Goal: Task Accomplishment & Management: Complete application form

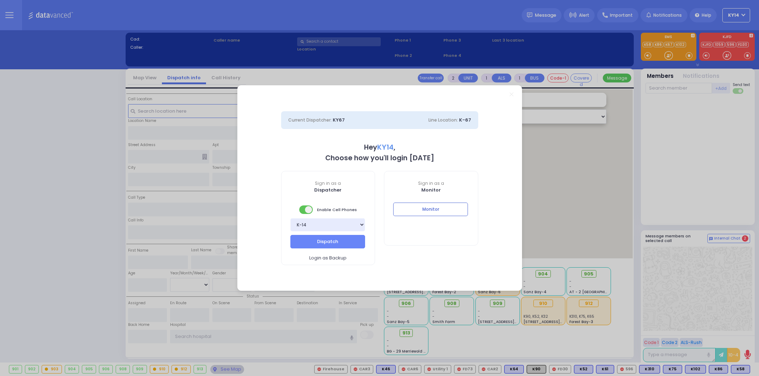
select select "2"
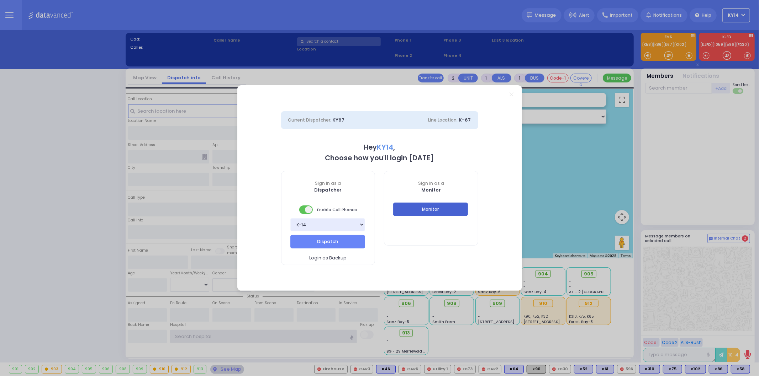
type input "ky14"
click at [449, 212] on button "Monitor" at bounding box center [430, 210] width 75 height 14
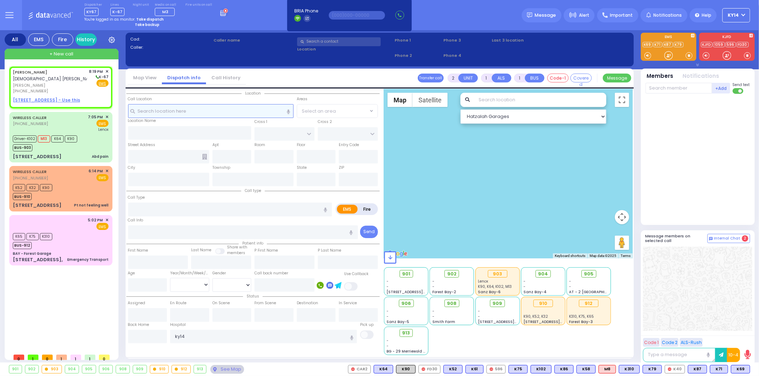
select select
radio input "true"
type input "SHIMON"
type input "DEUTSCH"
select select
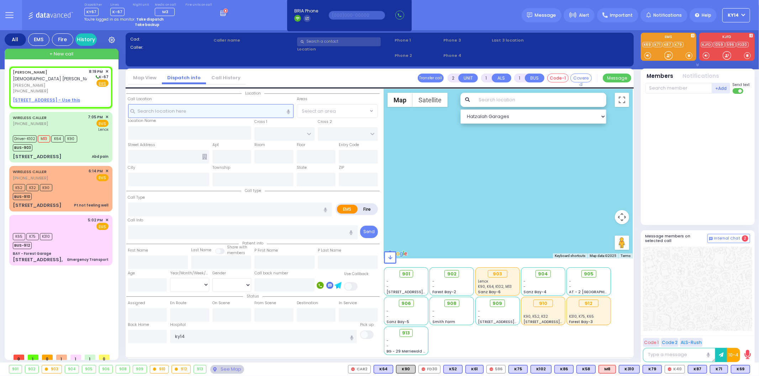
type input "20:19"
select select "Hatzalah Garages"
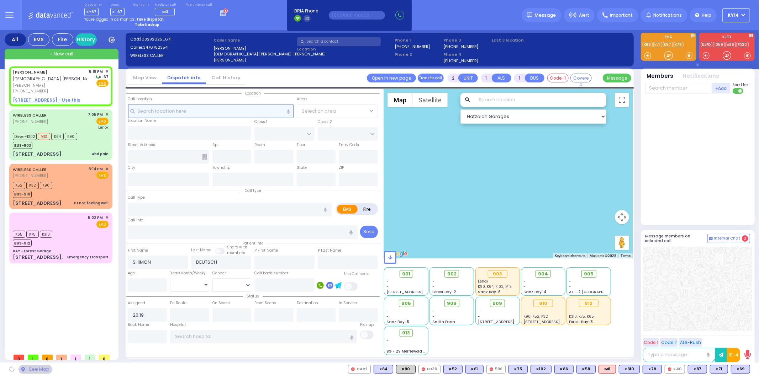
select select
radio input "true"
select select
select select "Hatzalah Garages"
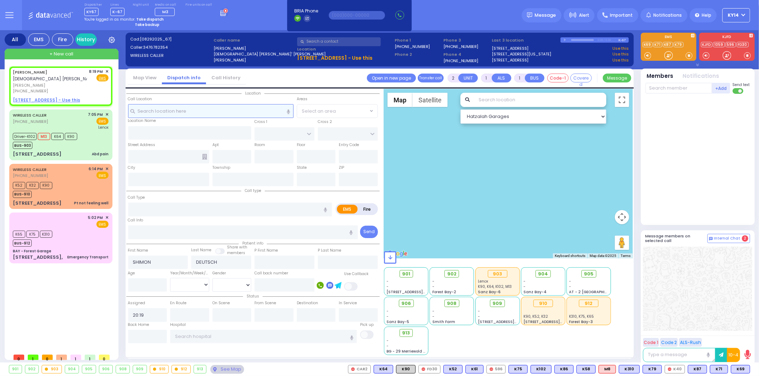
select select
radio input "true"
select select
select select "Hatzalah Garages"
select select
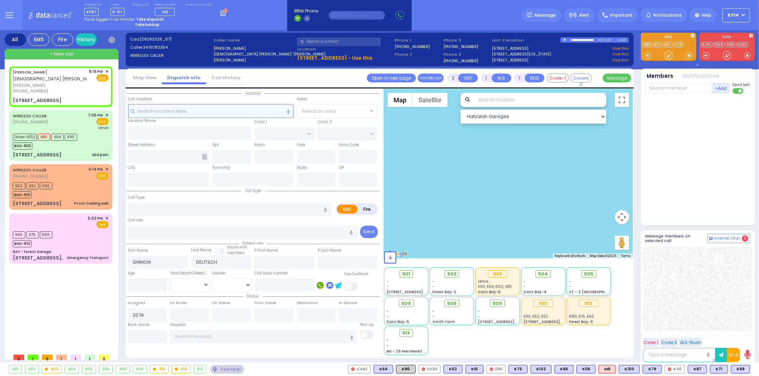
radio input "true"
select select
select select "Hatzalah Garages"
type input "[PERSON_NAME][GEOGRAPHIC_DATA]"
type input "CHUST RD"
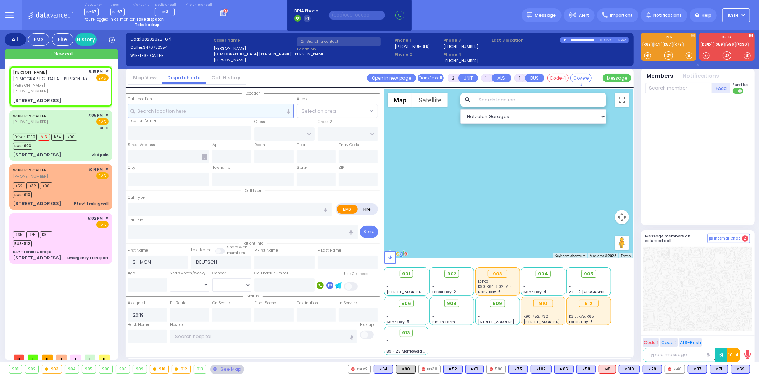
type input "[STREET_ADDRESS]"
type input "206"
type input "Monroe"
type input "[US_STATE]"
type input "10950"
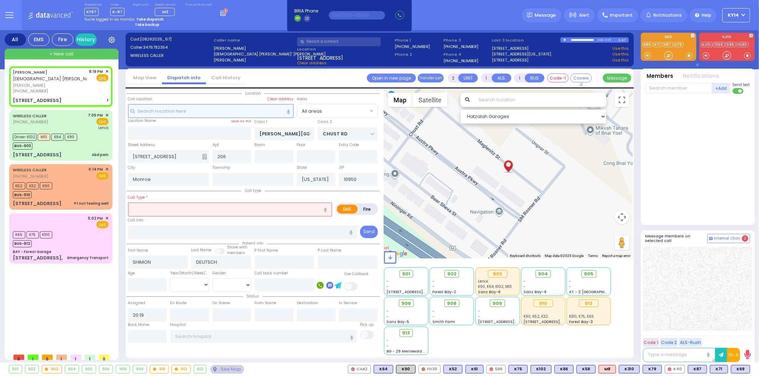
select select
type input "f"
radio input "true"
select select
select select "Hatzalah Garages"
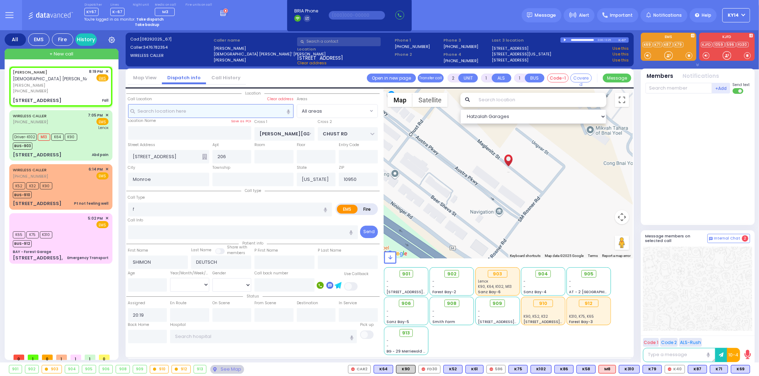
type input "1"
type input "0"
select select
type input "Fall"
radio input "true"
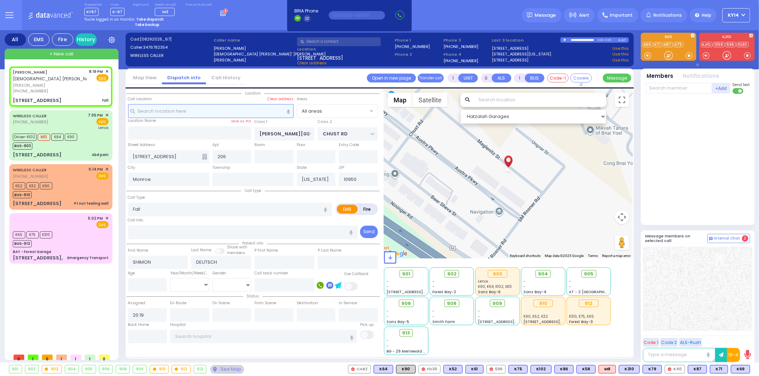
select select
select select "Hatzalah Garages"
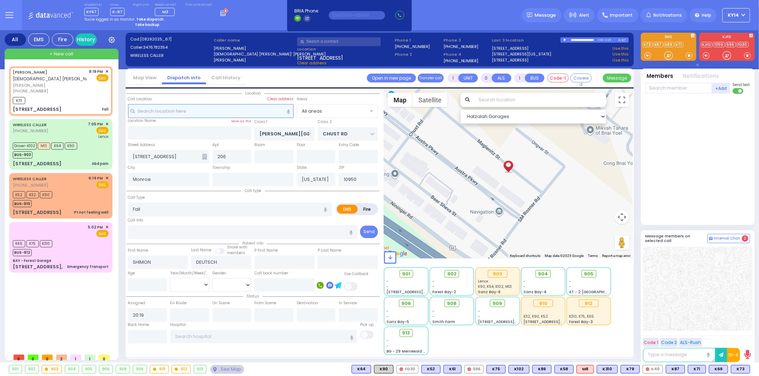
select select
radio input "true"
select select
type input "20:21"
select select "Hatzalah Garages"
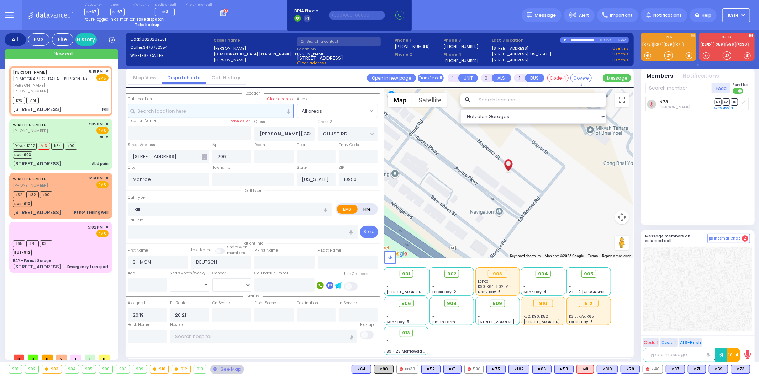
select select
radio input "true"
select select
select select "Hatzalah Garages"
select select
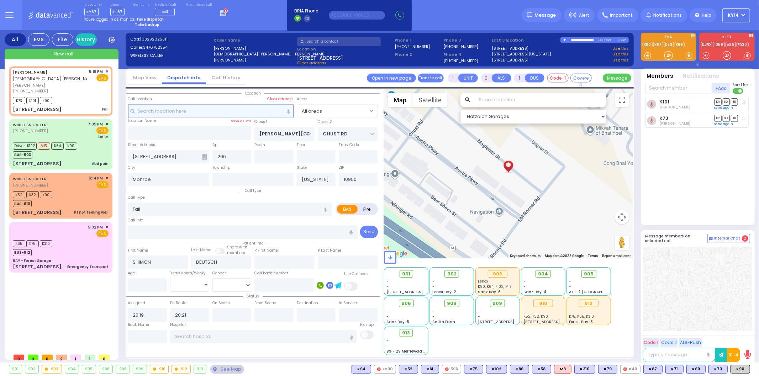
radio input "true"
select select
select select "Hatzalah Garages"
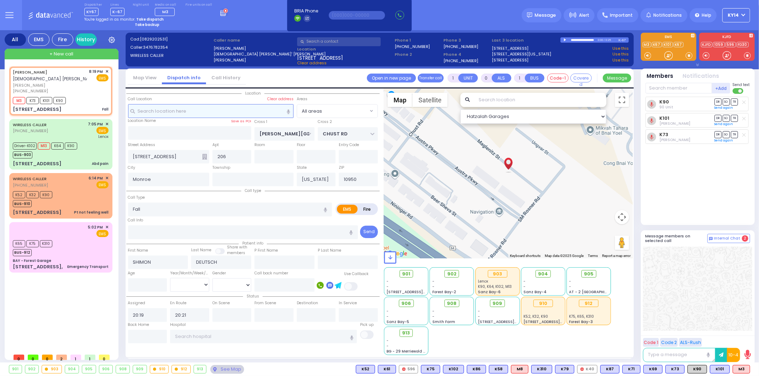
select select
radio input "true"
select select
select select "Hatzalah Garages"
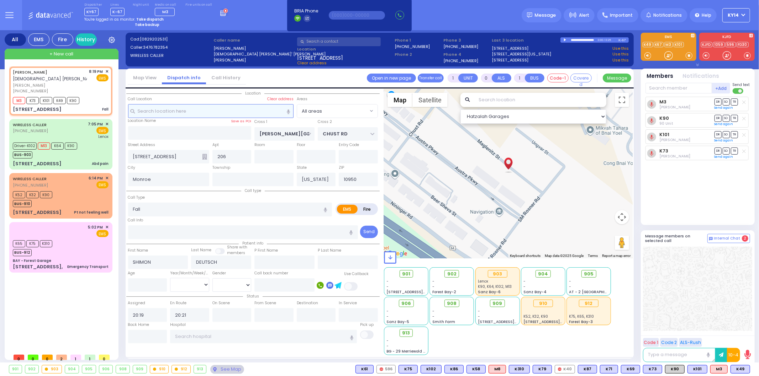
select select
radio input "true"
select select
select select "Hatzalah Garages"
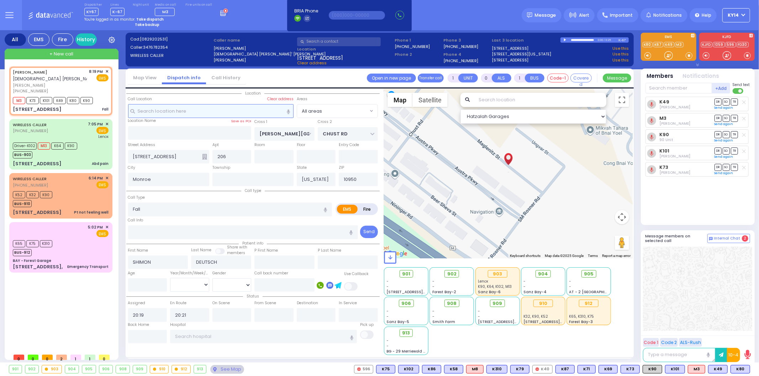
select select
radio input "true"
select select
select select "Hatzalah Garages"
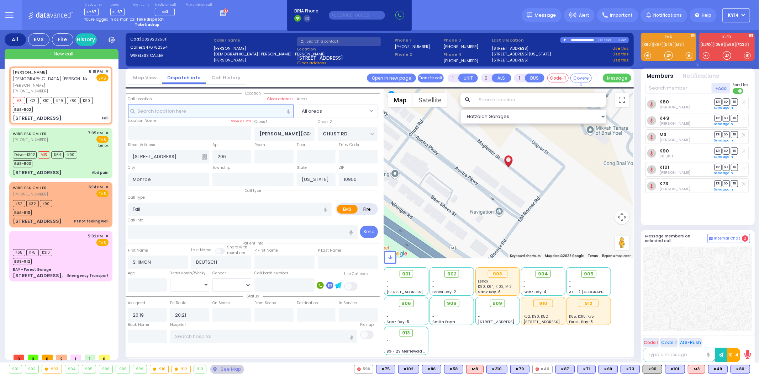
select select
radio input "true"
select select
select select "Hatzalah Garages"
